Goal: Navigation & Orientation: Find specific page/section

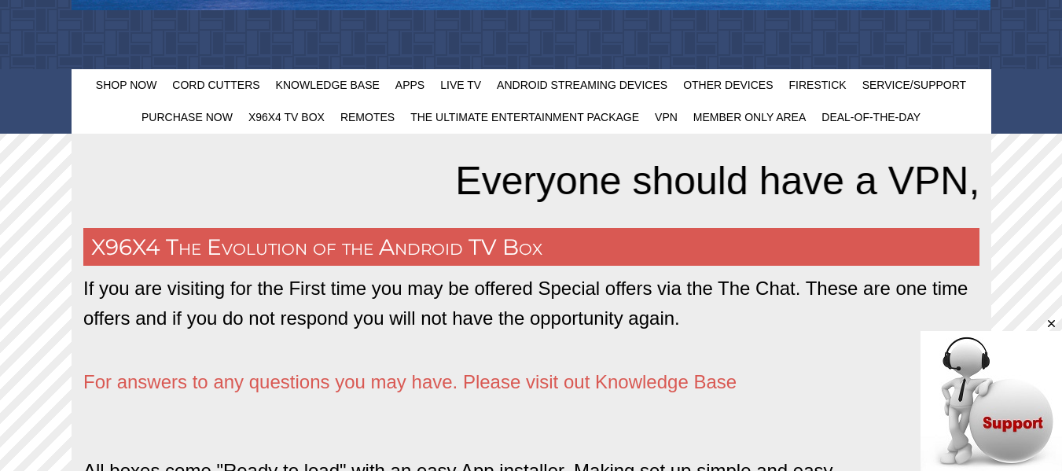
scroll to position [605, 0]
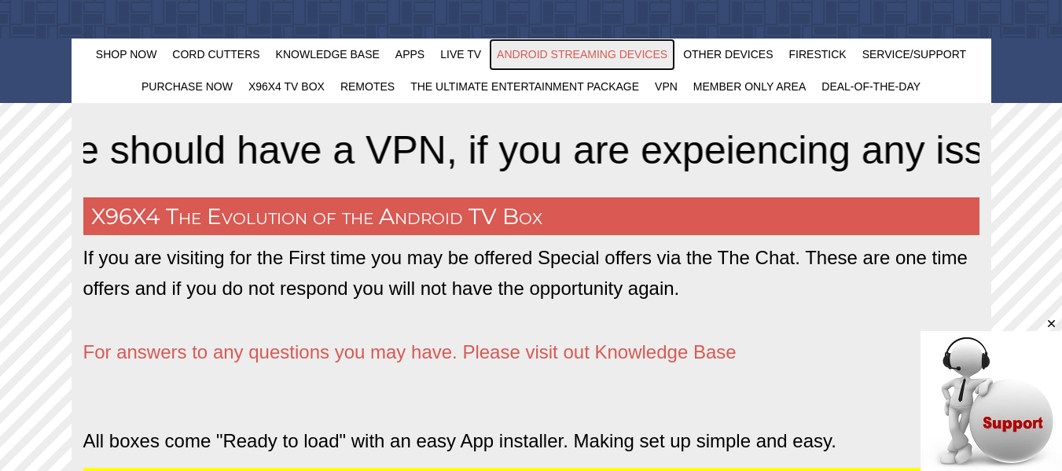
click at [613, 53] on span "Android Streaming Devices" at bounding box center [582, 54] width 171 height 13
